Goal: Communication & Community: Answer question/provide support

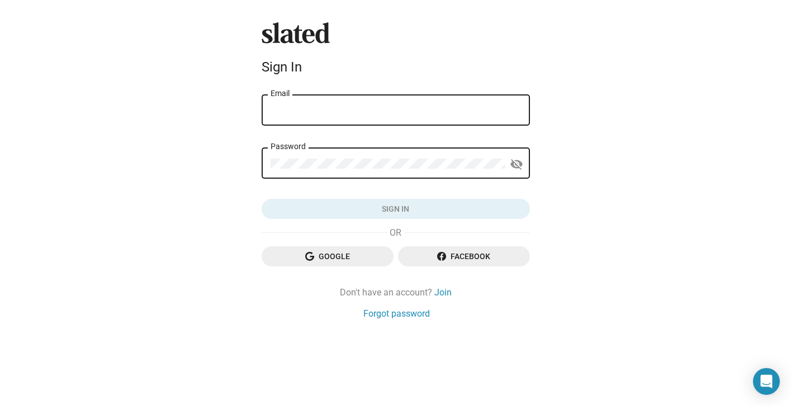
click at [454, 112] on input "Email" at bounding box center [396, 111] width 250 height 10
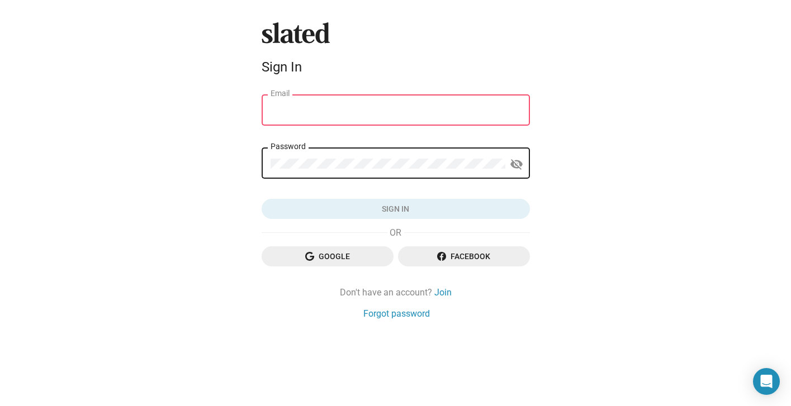
type input "[EMAIL_ADDRESS][DOMAIN_NAME]"
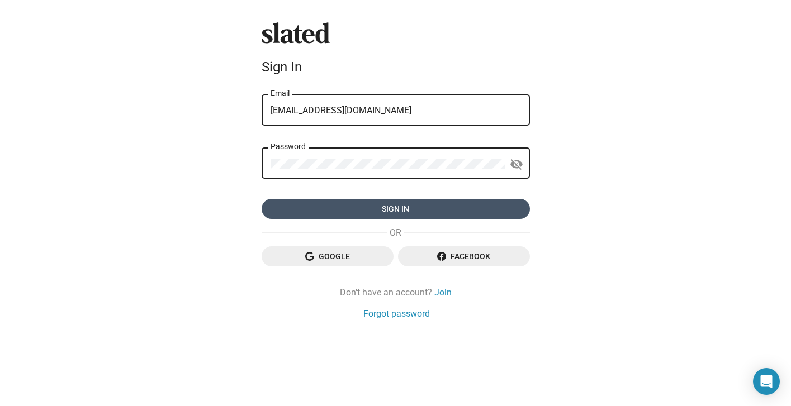
click at [396, 206] on span "Sign in" at bounding box center [396, 209] width 250 height 20
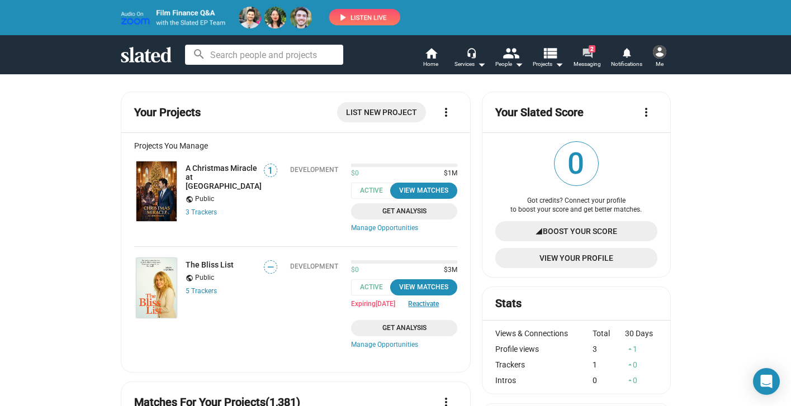
click at [591, 56] on mat-icon "forum" at bounding box center [587, 53] width 11 height 11
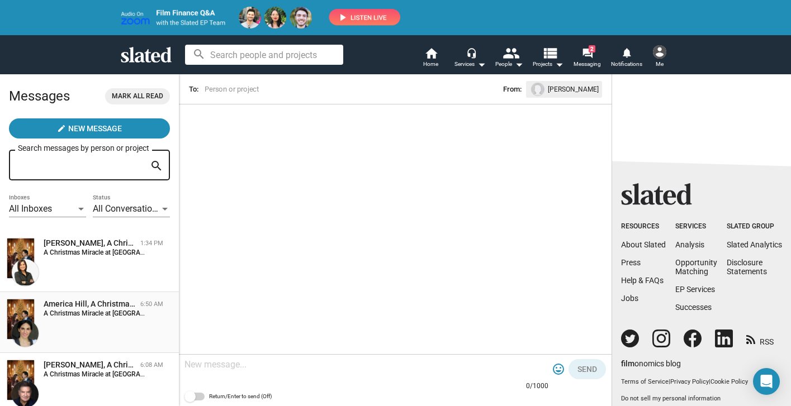
click at [103, 311] on strong "A Christmas Miracle at [GEOGRAPHIC_DATA]:" at bounding box center [111, 314] width 135 height 8
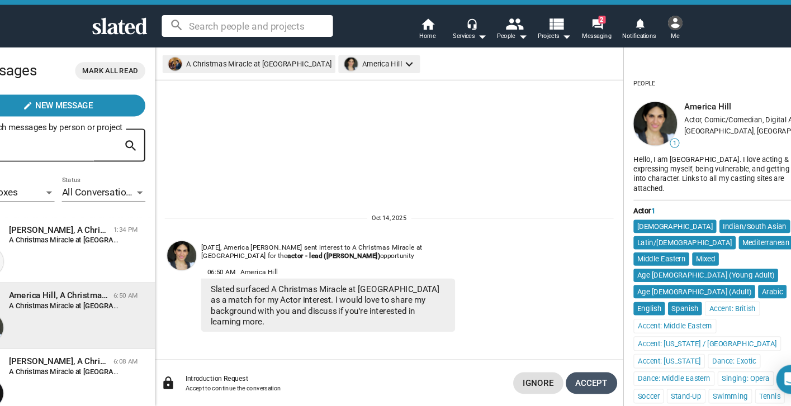
click at [577, 378] on span "Accept" at bounding box center [582, 385] width 30 height 20
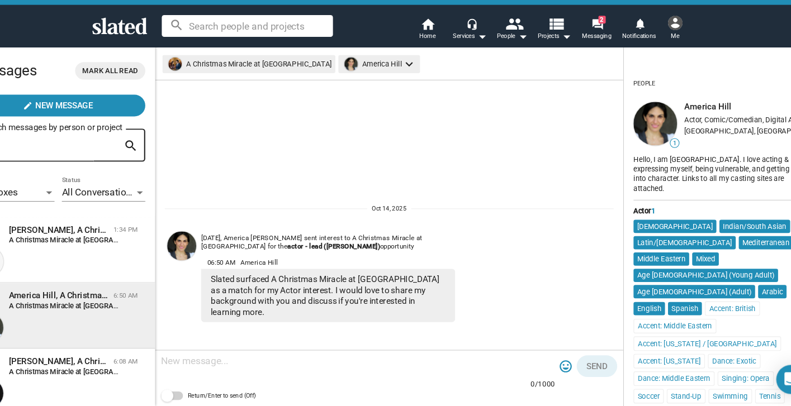
click at [245, 362] on textarea at bounding box center [366, 364] width 364 height 11
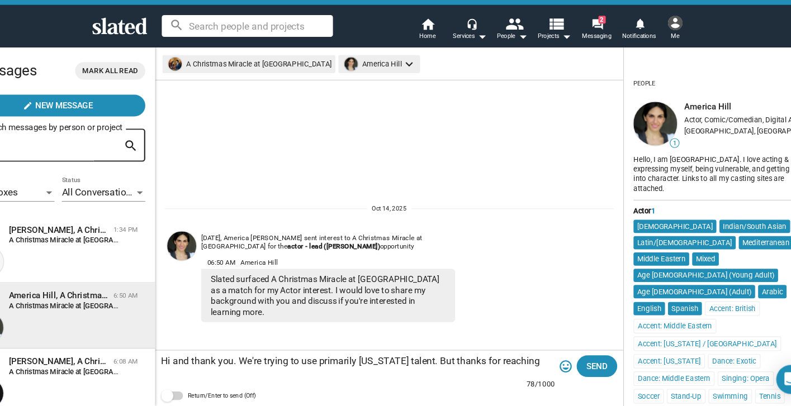
click at [314, 369] on textarea "Hi and thank you. We're trying to use primarily [US_STATE] talent. But thanks f…" at bounding box center [366, 364] width 364 height 11
click at [397, 364] on textarea "Hi and thank you. We' plan to use primarily [US_STATE] talent. But thanks for r…" at bounding box center [366, 364] width 364 height 11
click at [447, 364] on textarea "Hi and thank you. We' plan to use primarily [US_STATE]-based talent. But thanks…" at bounding box center [366, 369] width 364 height 22
type textarea "Hi and thank you. We' plan to use primarily [US_STATE]-based talent. But thanks…"
click at [593, 376] on span "Send" at bounding box center [587, 369] width 20 height 20
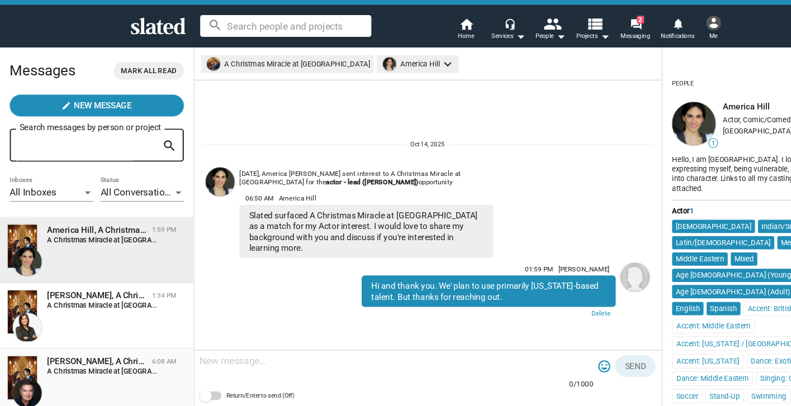
click at [121, 370] on div "[PERSON_NAME], A Christmas Miracle at [GEOGRAPHIC_DATA]" at bounding box center [90, 365] width 92 height 11
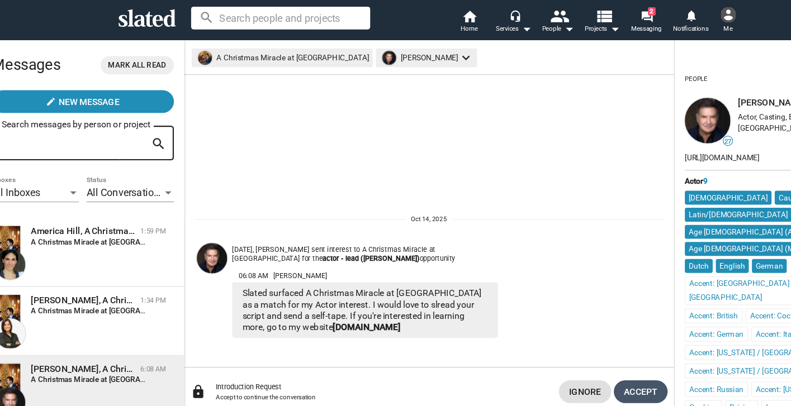
click at [582, 385] on span "Accept" at bounding box center [582, 385] width 30 height 20
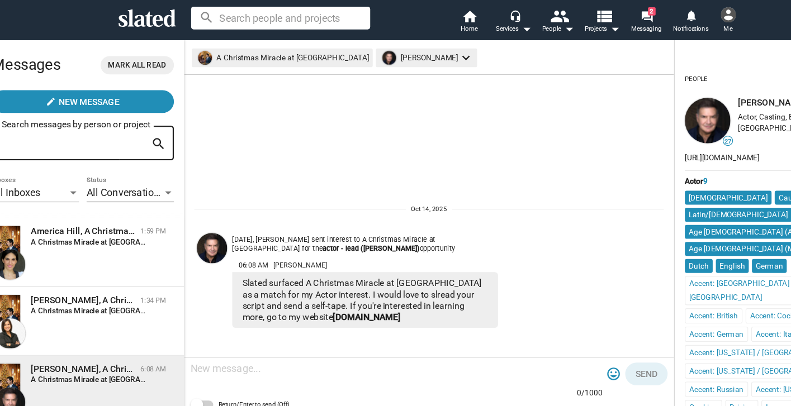
click at [265, 370] on textarea at bounding box center [366, 364] width 364 height 11
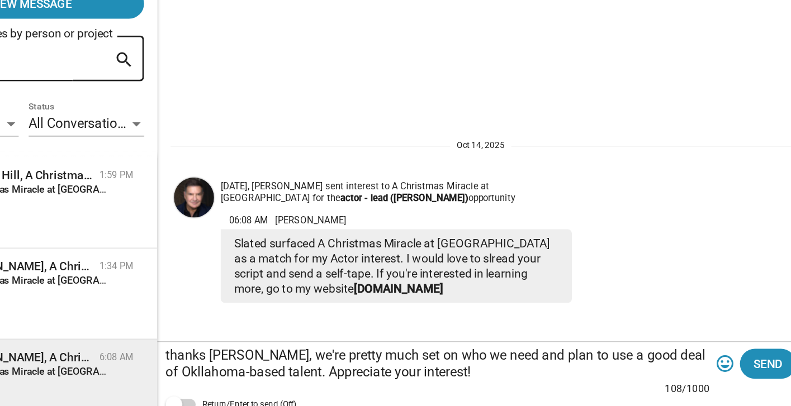
click at [200, 375] on textarea "thanks [PERSON_NAME], we're pretty much set on who we need and plan to use a go…" at bounding box center [366, 369] width 364 height 22
type textarea "thanks [PERSON_NAME], we're pretty much set on who we need and plan to use a go…"
click at [575, 368] on button "Send" at bounding box center [587, 369] width 37 height 20
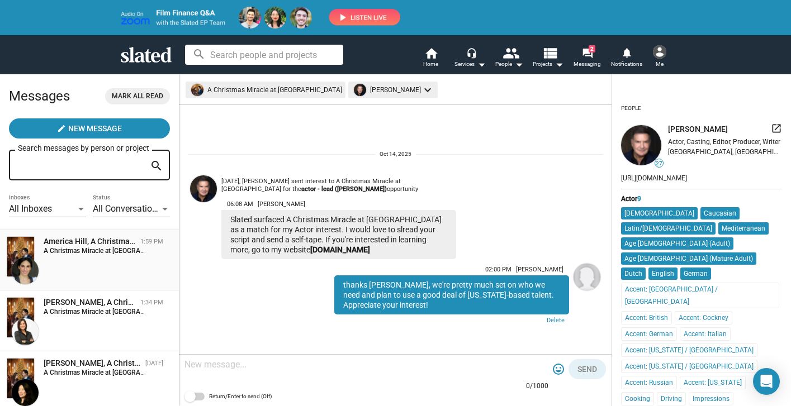
scroll to position [108, 0]
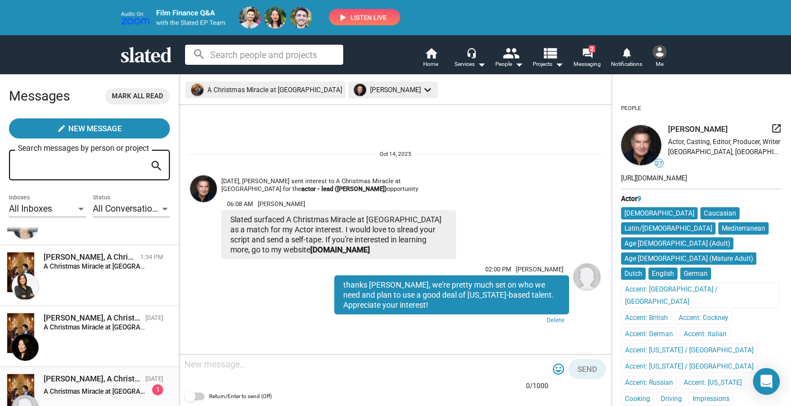
click at [104, 387] on div "A Christmas Miracle at [GEOGRAPHIC_DATA]: 1" at bounding box center [104, 390] width 120 height 11
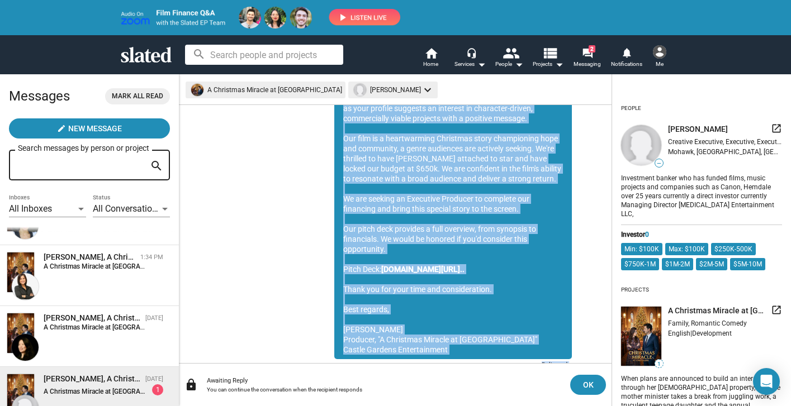
scroll to position [179, 0]
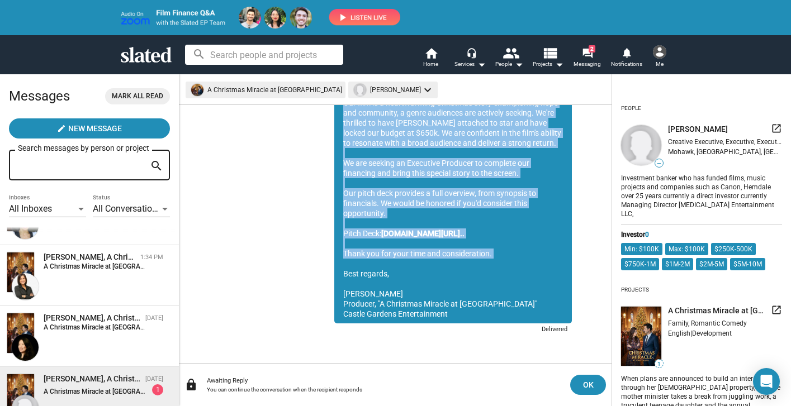
drag, startPoint x: 341, startPoint y: 173, endPoint x: 491, endPoint y: 261, distance: 173.6
click at [491, 261] on div "Dear [PERSON_NAME], My name is [PERSON_NAME], producer of the feature film "A C…" at bounding box center [453, 173] width 238 height 301
copy div "My name is [PERSON_NAME], producer of the feature film "A Christmas Miracle at …"
